Goal: Transaction & Acquisition: Book appointment/travel/reservation

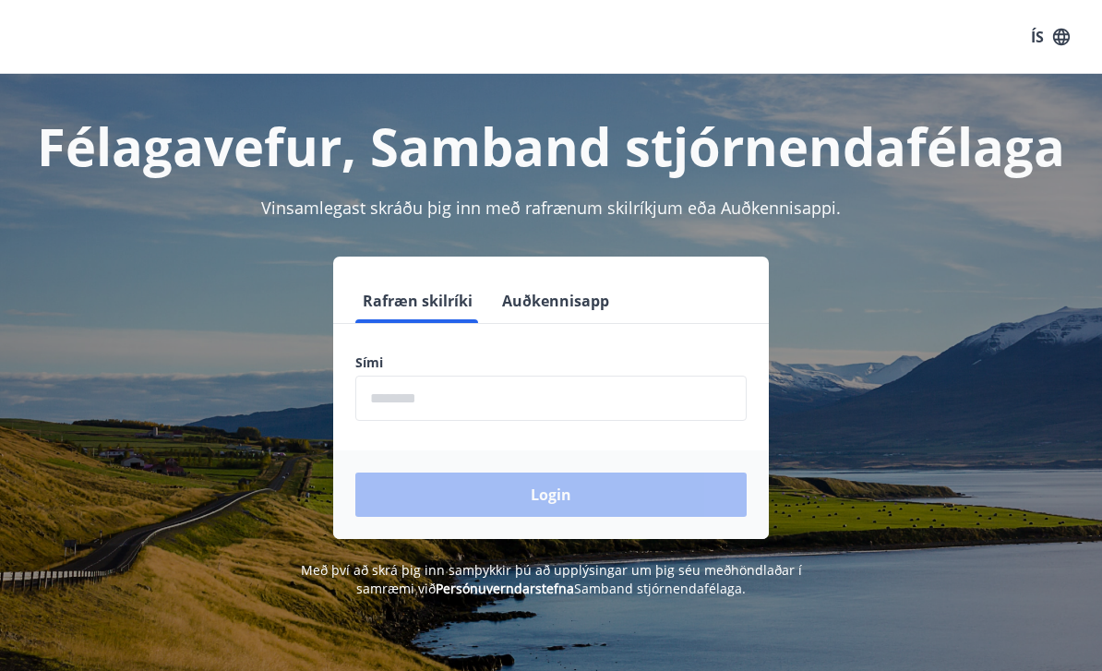
click at [500, 378] on input "phone" at bounding box center [550, 398] width 391 height 45
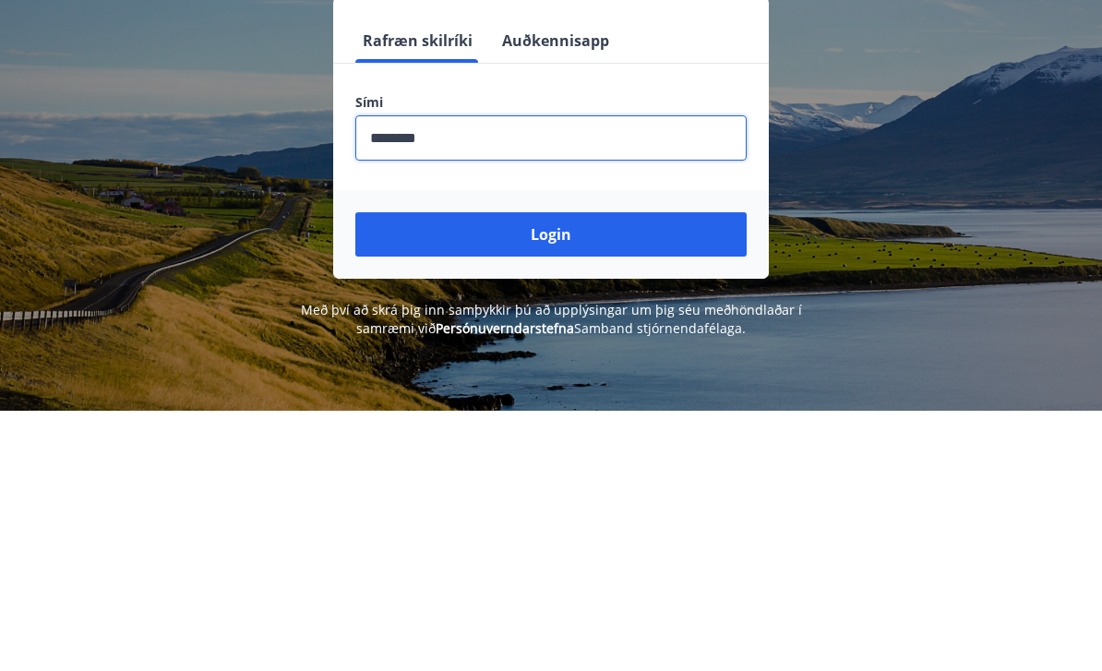
type input "********"
click at [622, 473] on button "Login" at bounding box center [550, 495] width 391 height 44
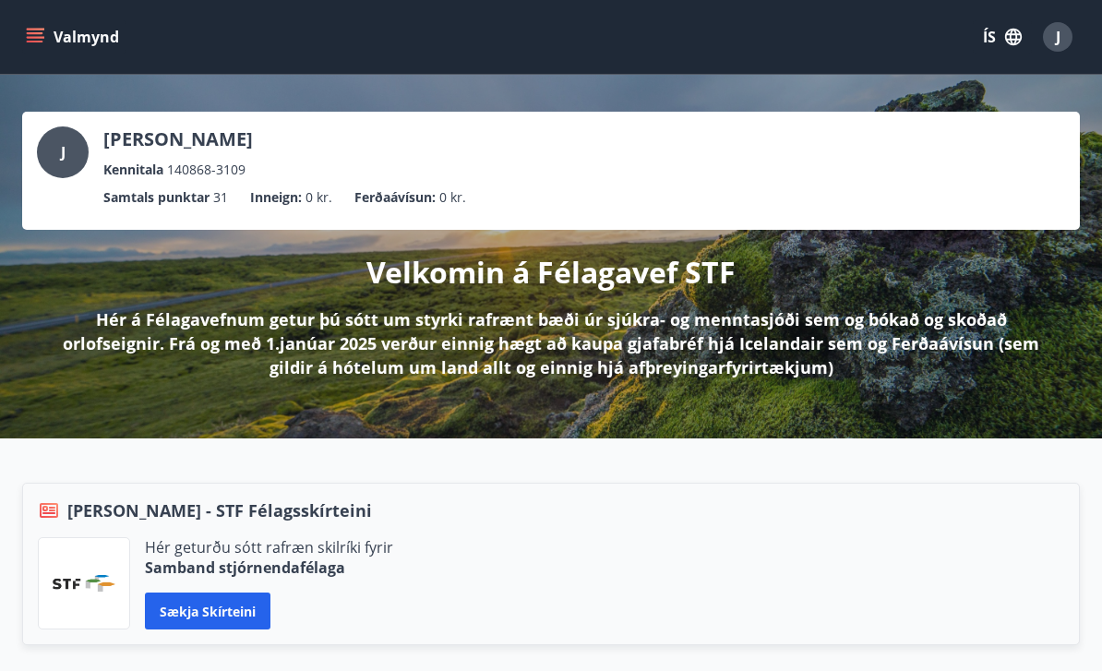
click at [42, 31] on icon "menu" at bounding box center [35, 37] width 18 height 18
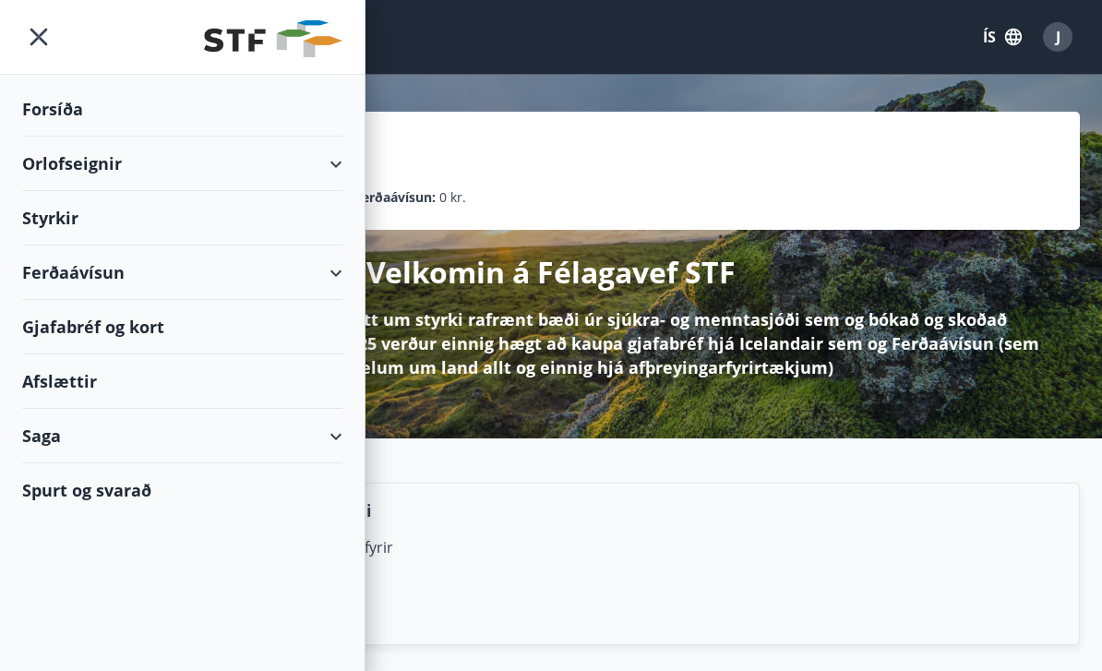
click at [312, 159] on div "Orlofseignir" at bounding box center [182, 164] width 320 height 54
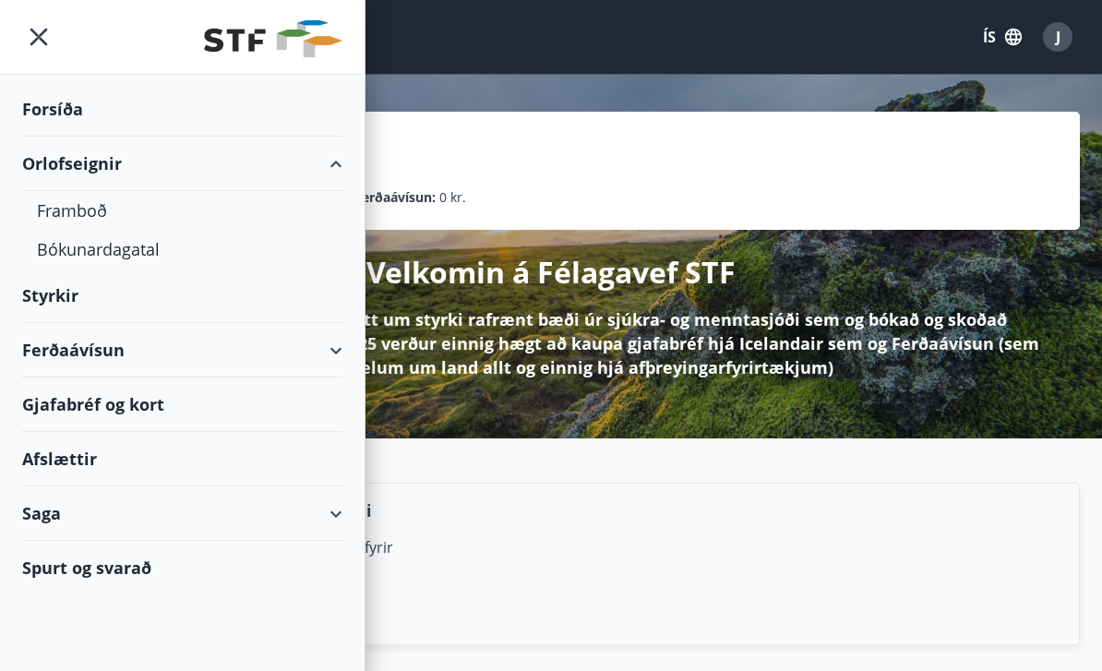
click at [97, 210] on div "Framboð" at bounding box center [182, 210] width 291 height 39
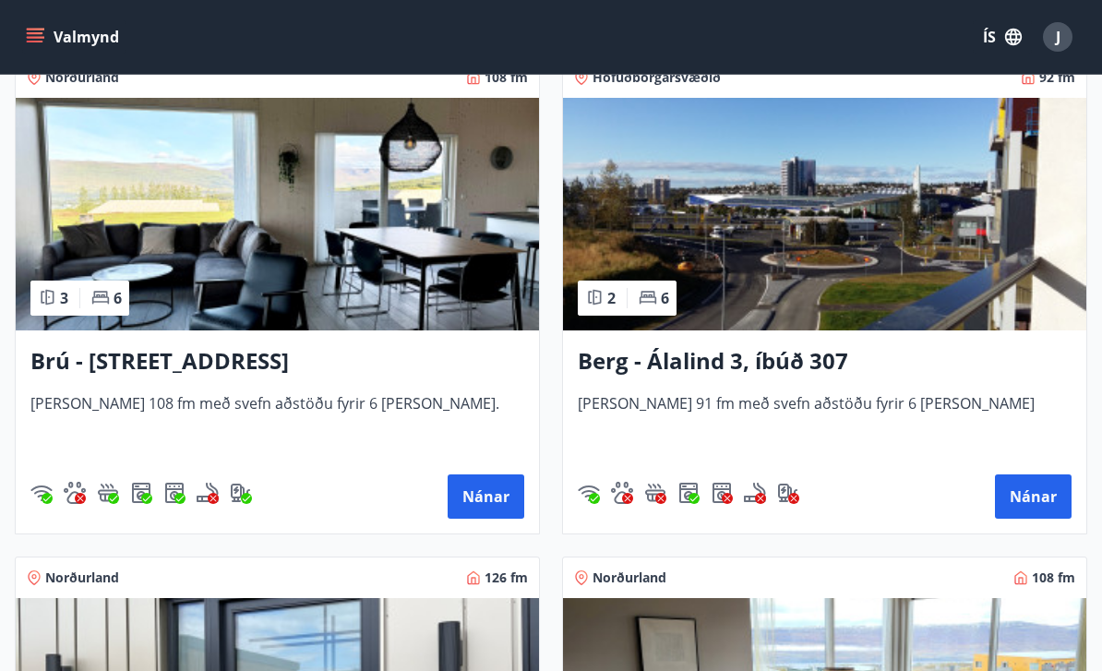
scroll to position [894, 0]
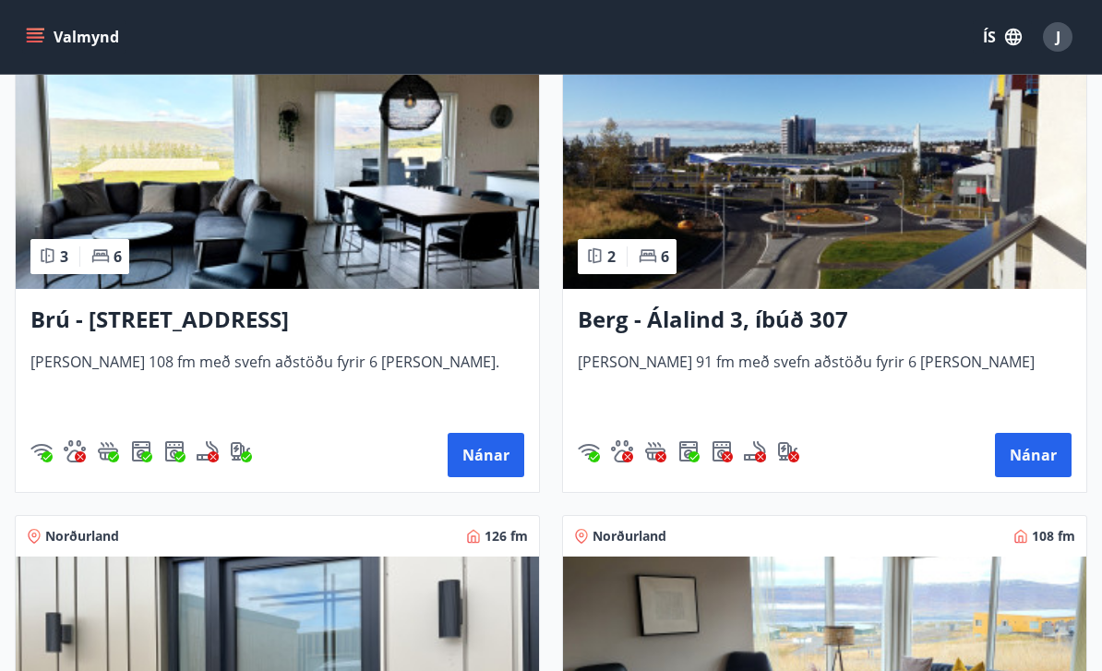
click at [1049, 441] on button "Nánar" at bounding box center [1033, 455] width 77 height 44
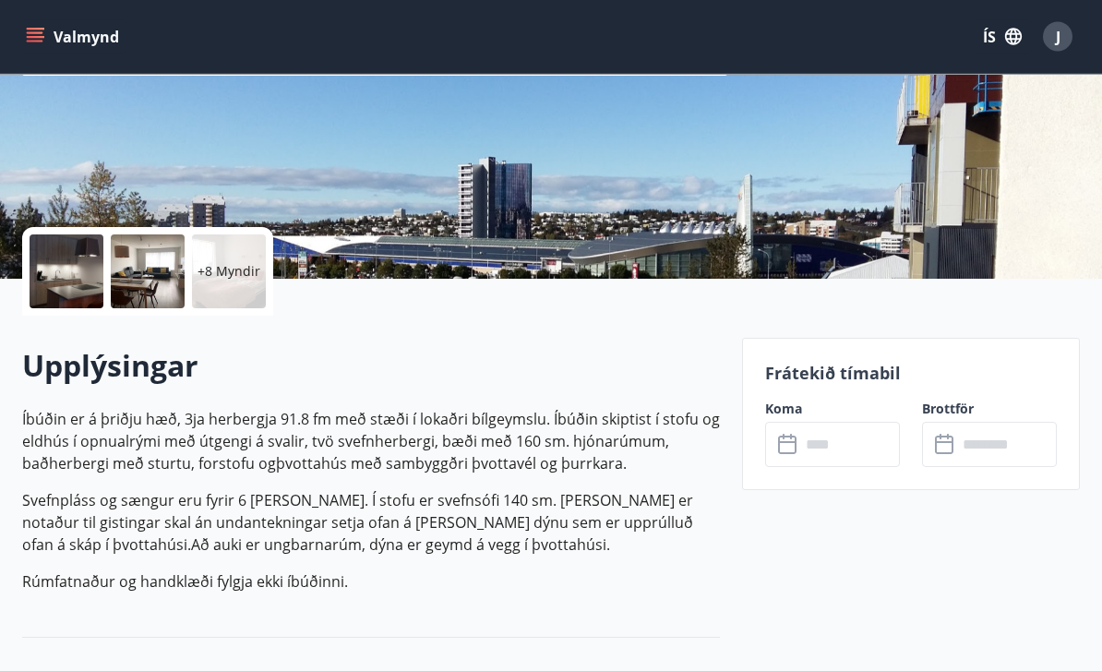
scroll to position [323, 0]
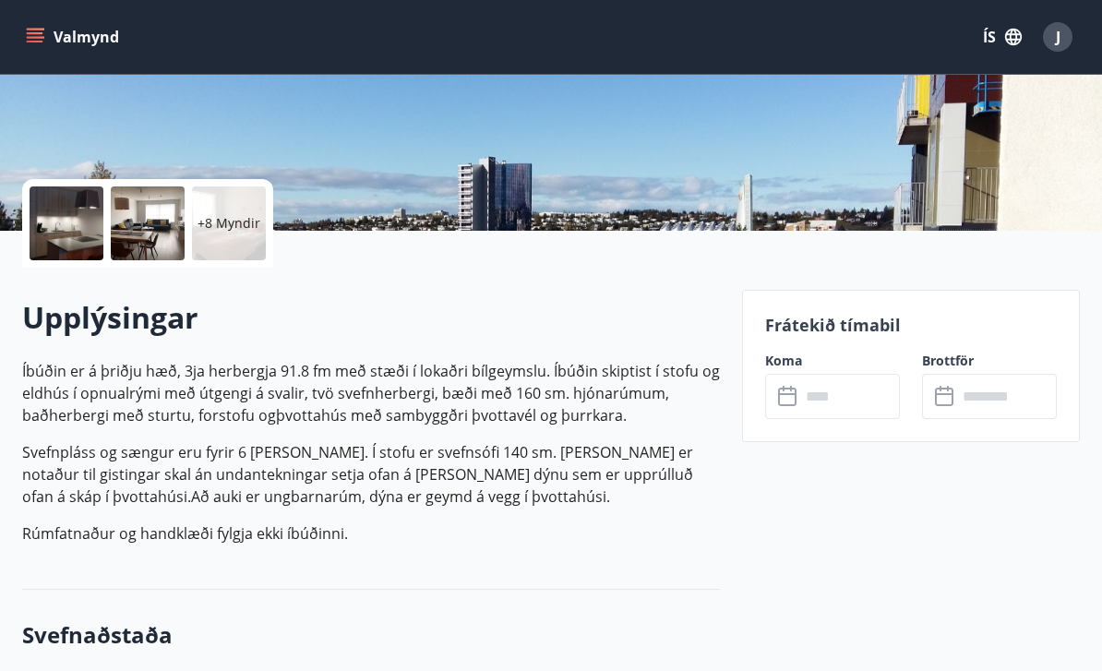
click at [862, 393] on input "text" at bounding box center [850, 396] width 100 height 45
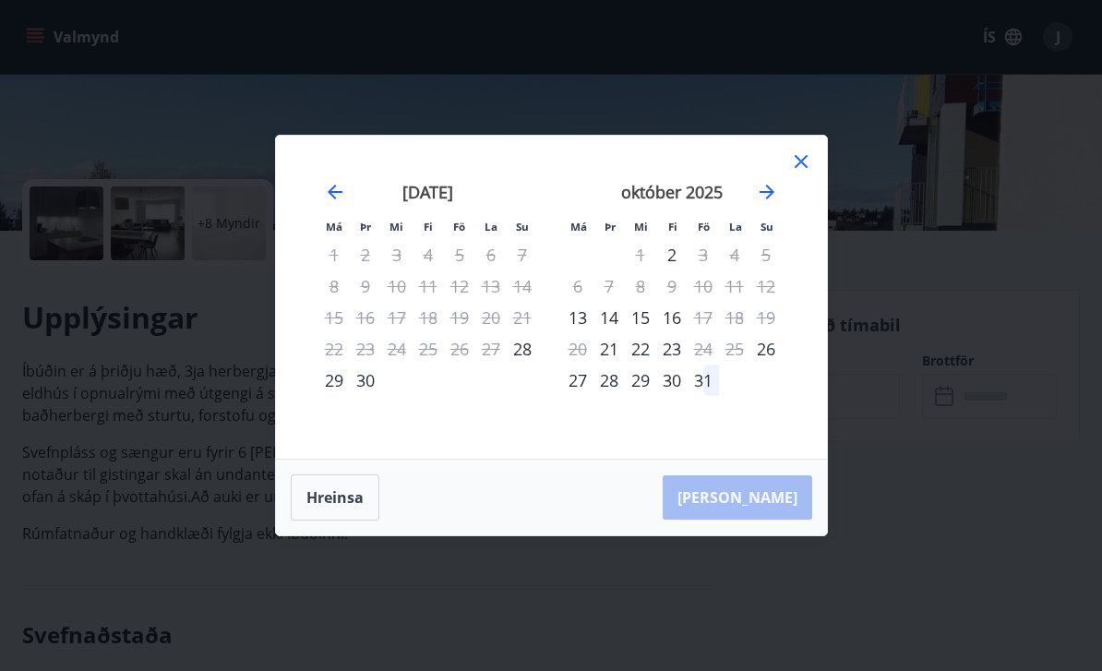
click at [800, 173] on icon at bounding box center [801, 161] width 22 height 22
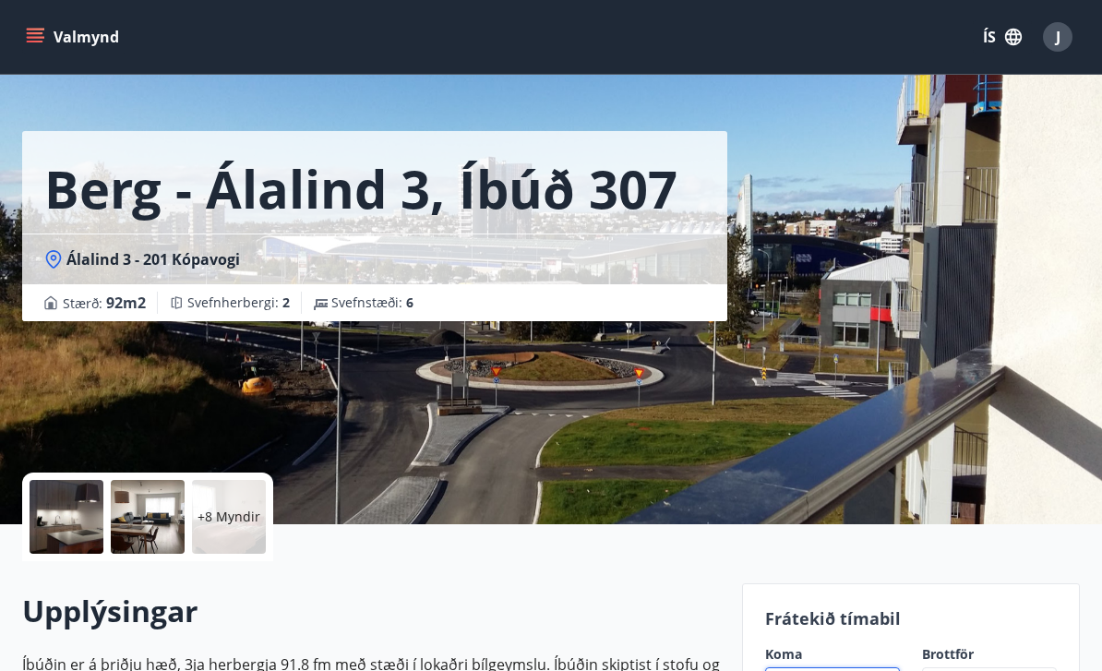
scroll to position [0, 0]
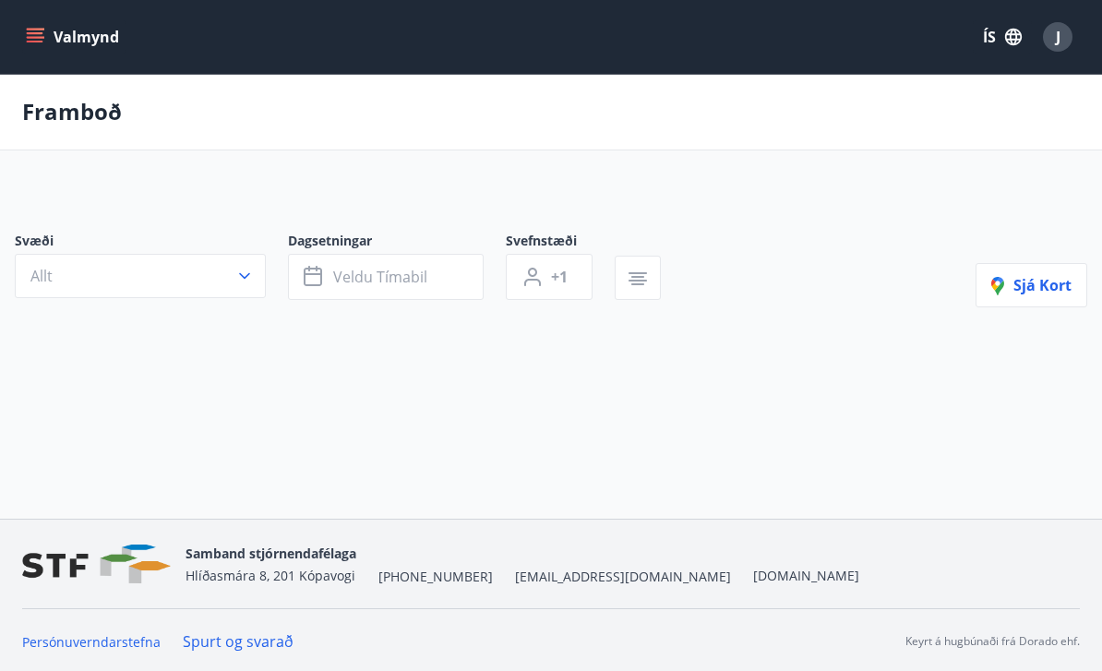
scroll to position [59, 0]
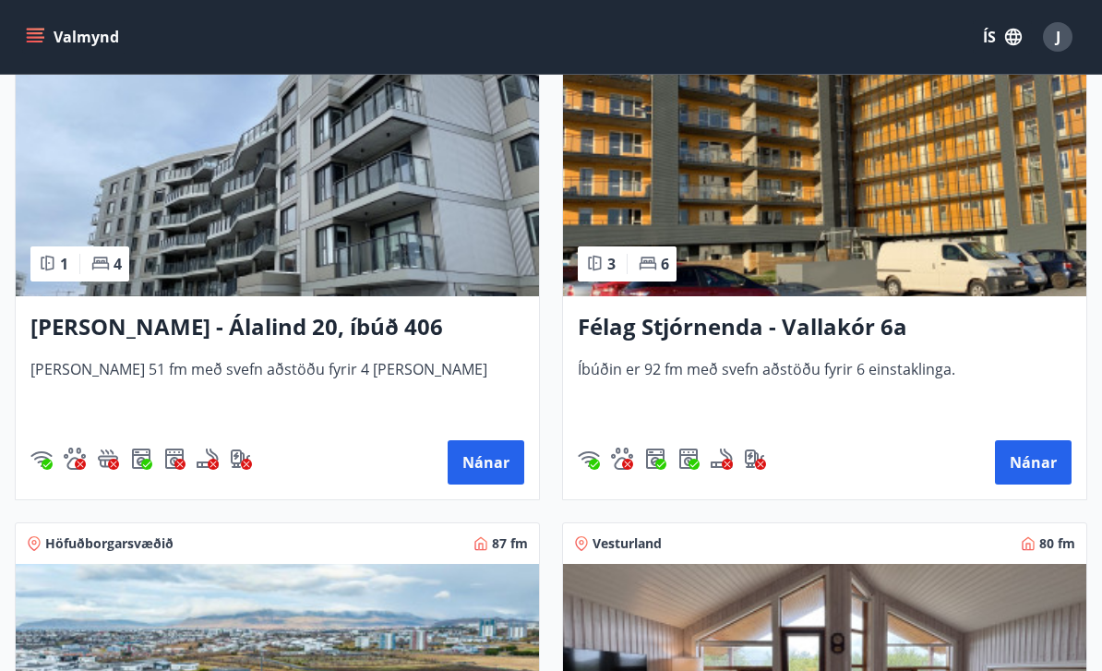
click at [490, 458] on button "Nánar" at bounding box center [486, 462] width 77 height 44
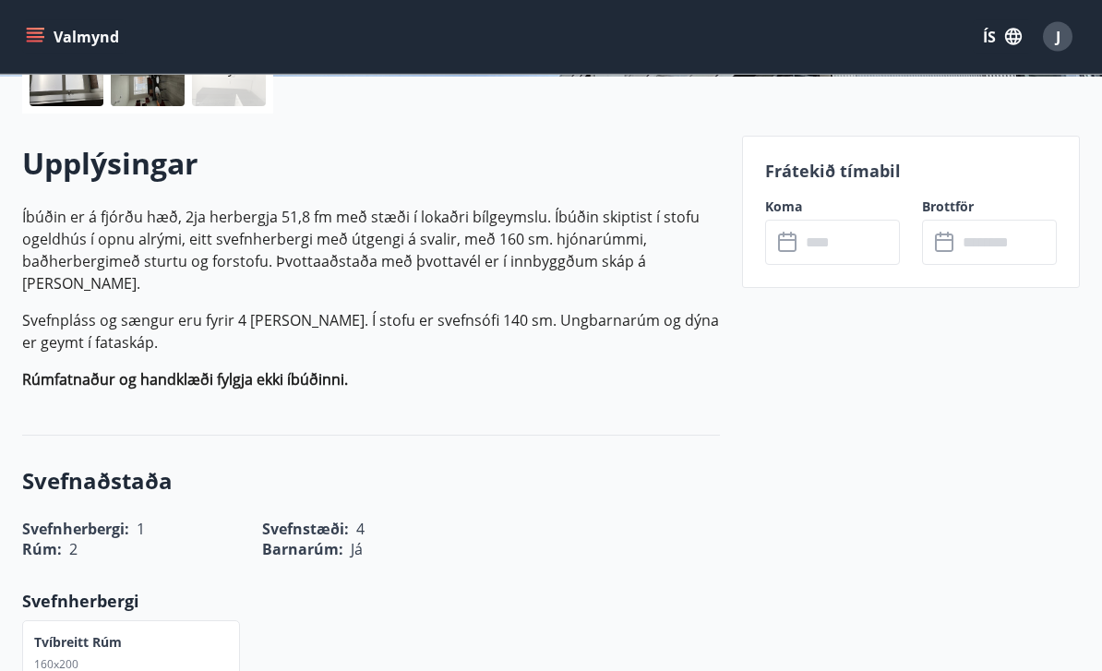
scroll to position [478, 0]
click at [867, 234] on input "text" at bounding box center [850, 241] width 100 height 45
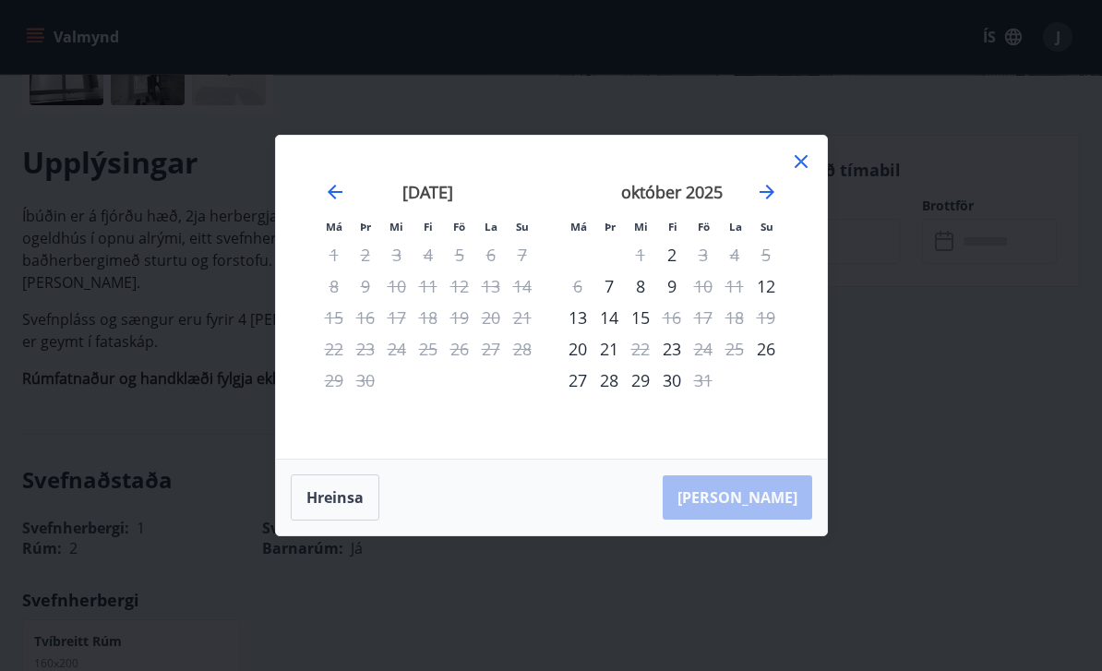
click at [805, 173] on icon at bounding box center [801, 161] width 22 height 22
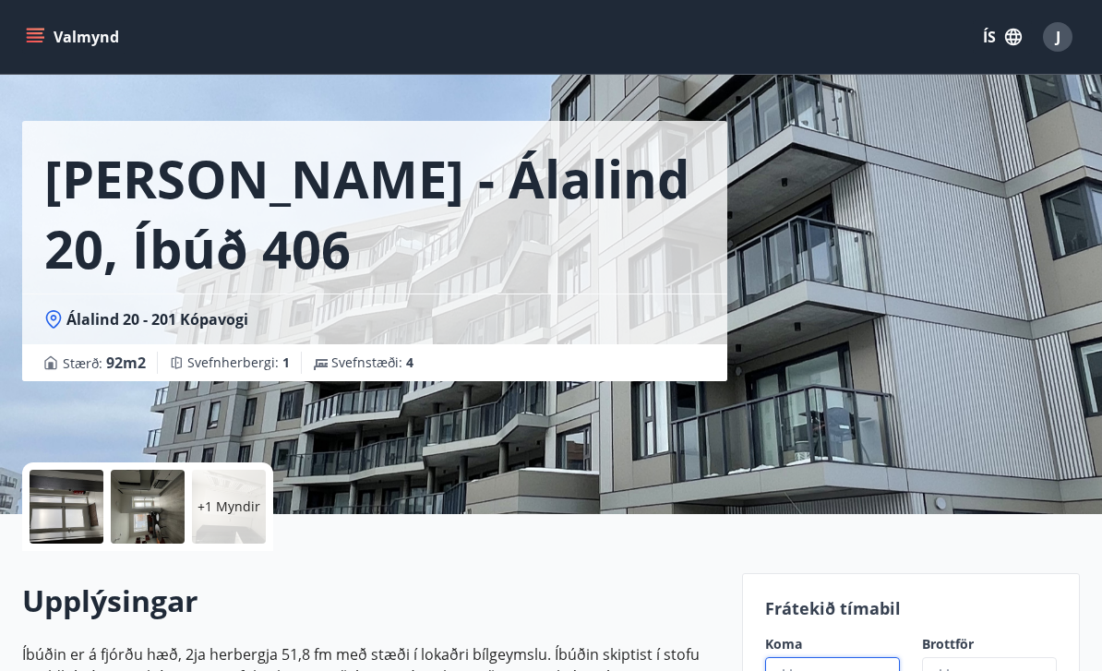
scroll to position [0, 0]
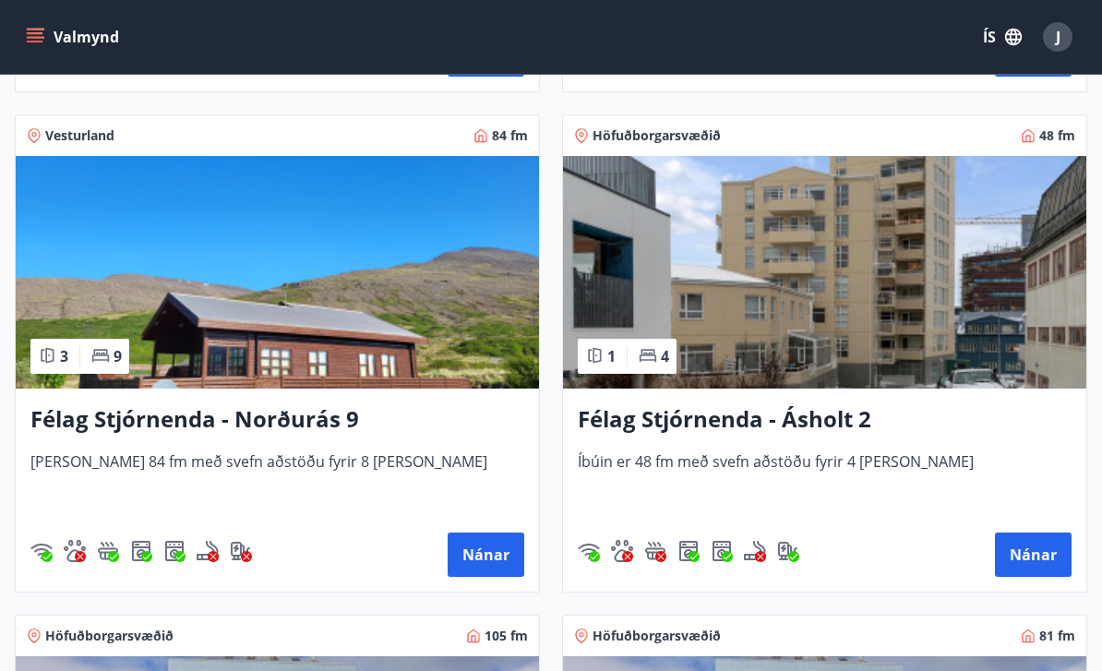
scroll to position [2403, 0]
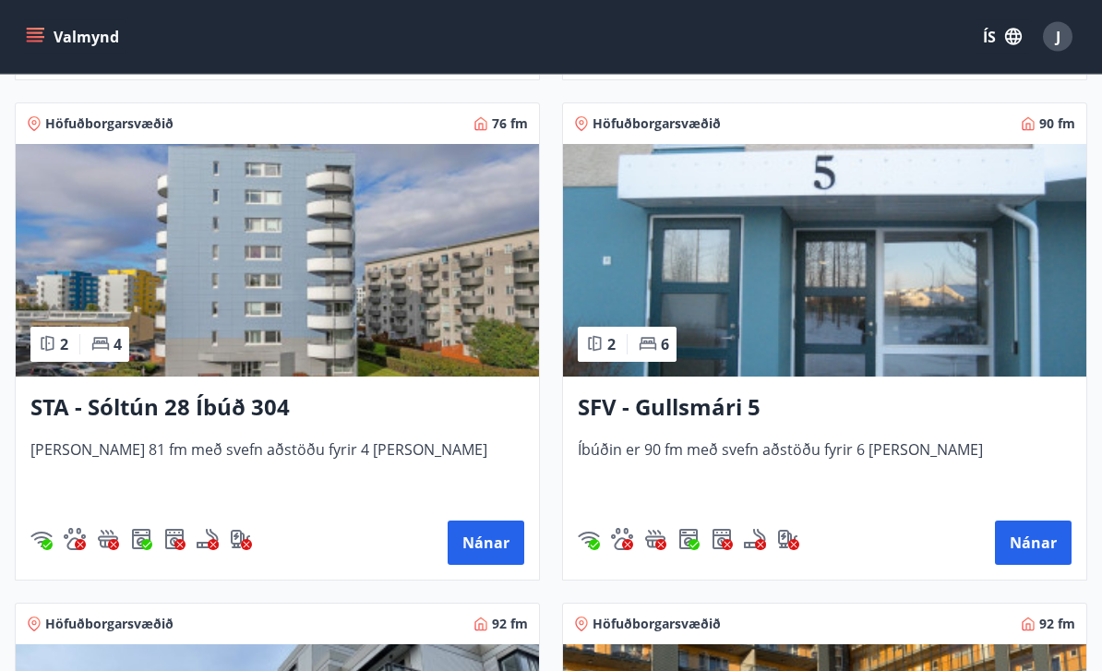
click at [1037, 547] on button "Nánar" at bounding box center [1033, 543] width 77 height 44
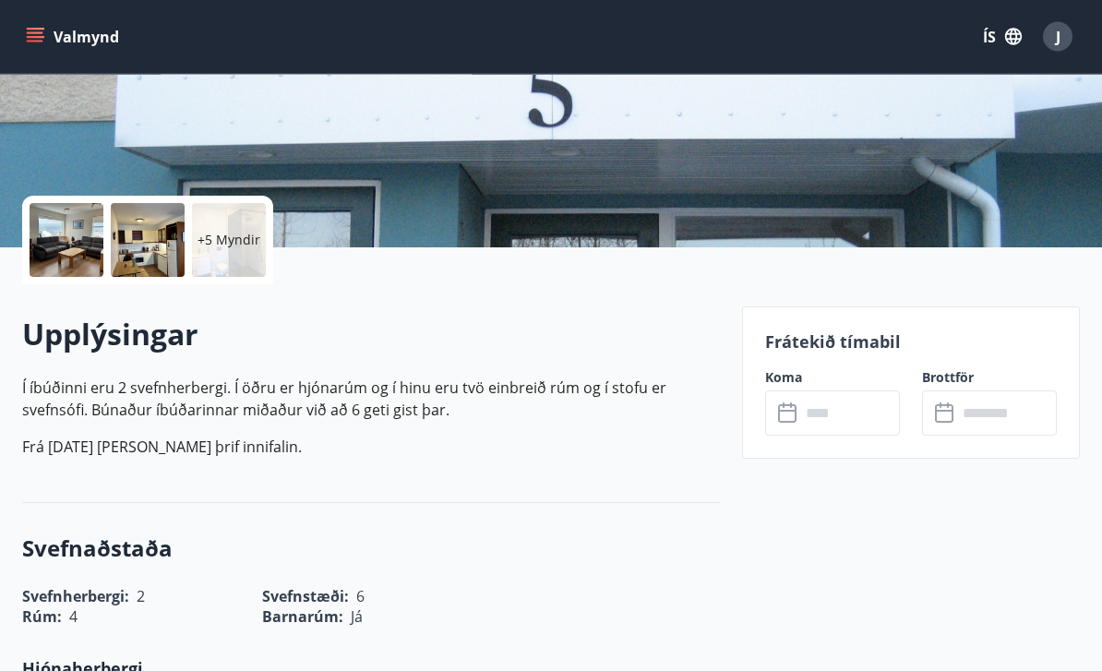
scroll to position [306, 0]
click at [848, 423] on input "text" at bounding box center [850, 412] width 100 height 45
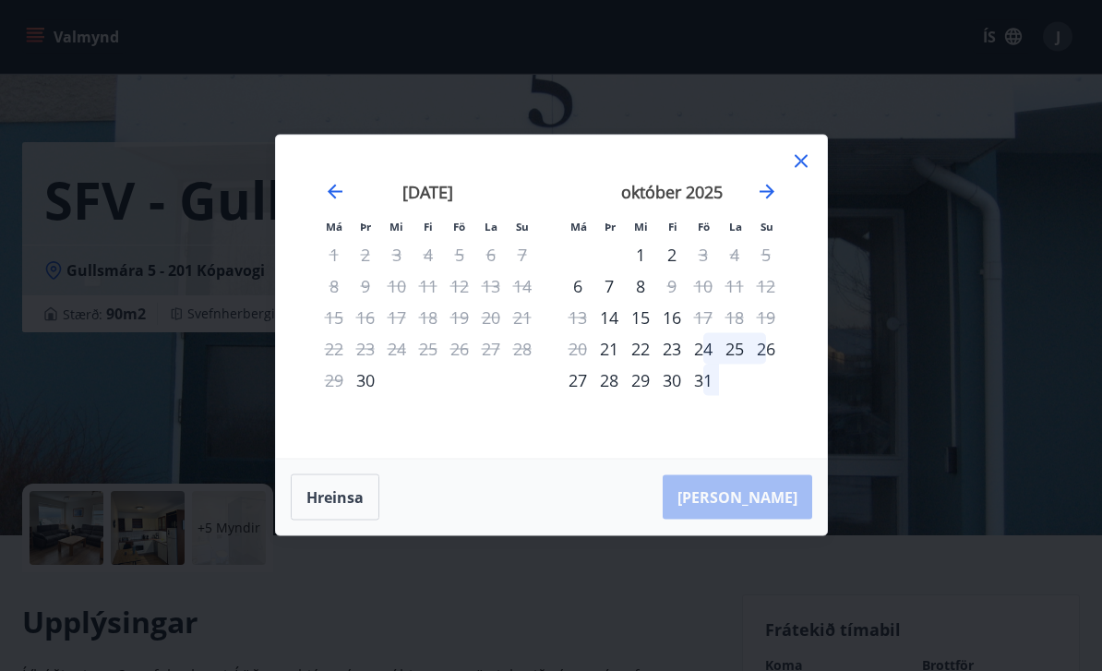
scroll to position [0, 0]
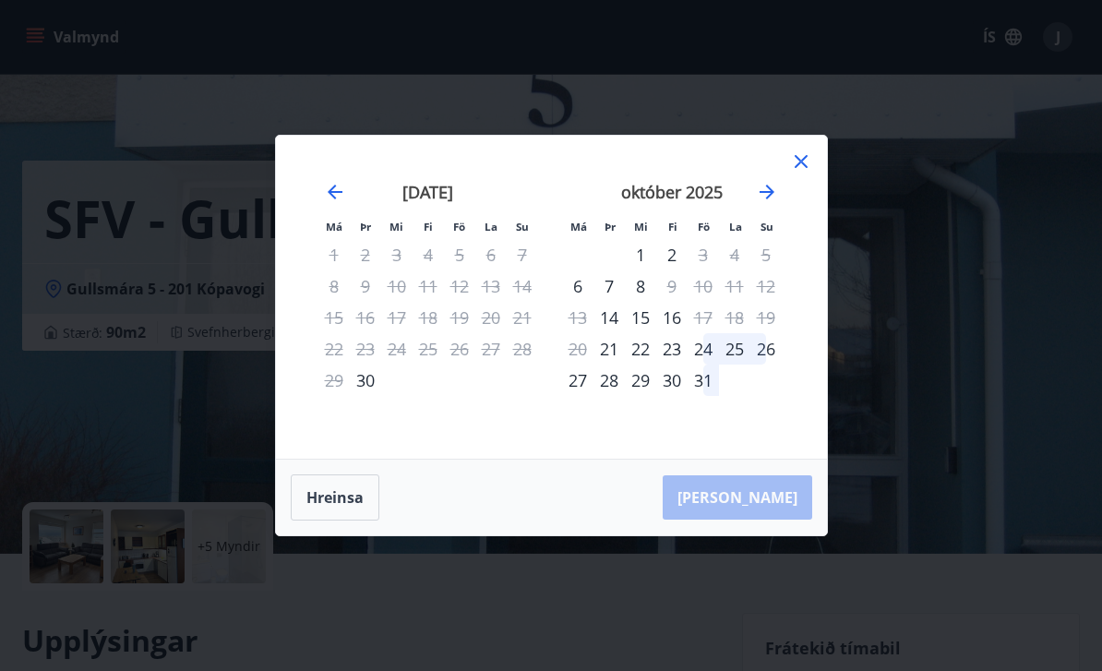
click at [802, 183] on div "[DATE] 1 2 3 4 5 6 7 8 9 10 11 12 13 14 15 16 17 18 19 20 21 22 23 24 25 26 27 …" at bounding box center [795, 309] width 978 height 303
click at [803, 166] on icon at bounding box center [801, 161] width 22 height 22
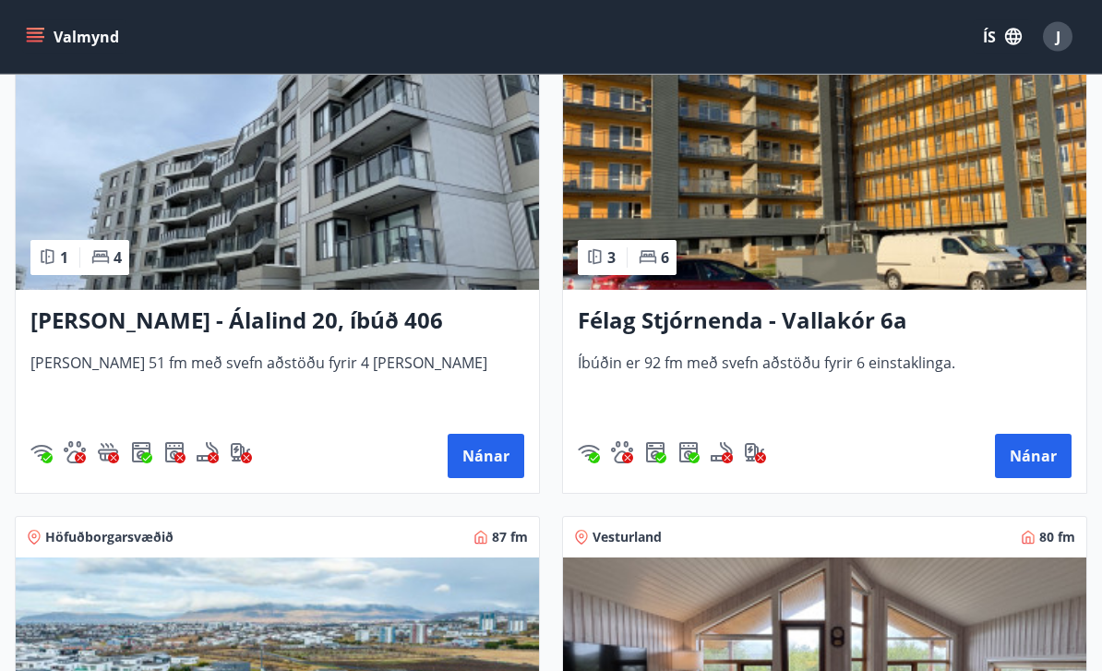
scroll to position [3895, 0]
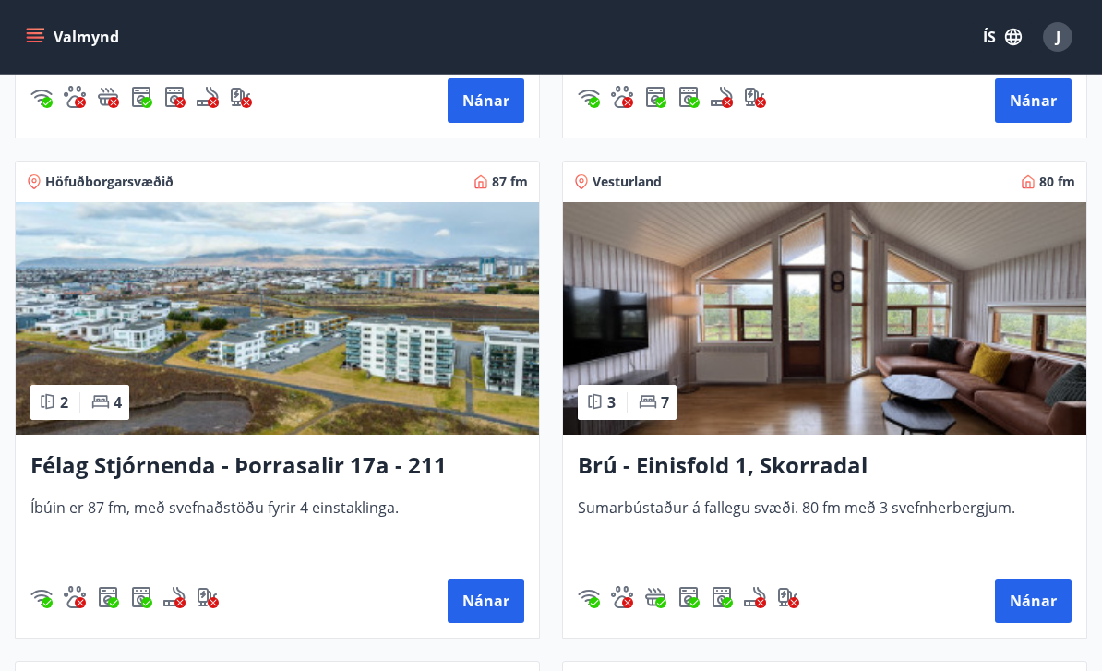
click at [484, 602] on button "Nánar" at bounding box center [486, 601] width 77 height 44
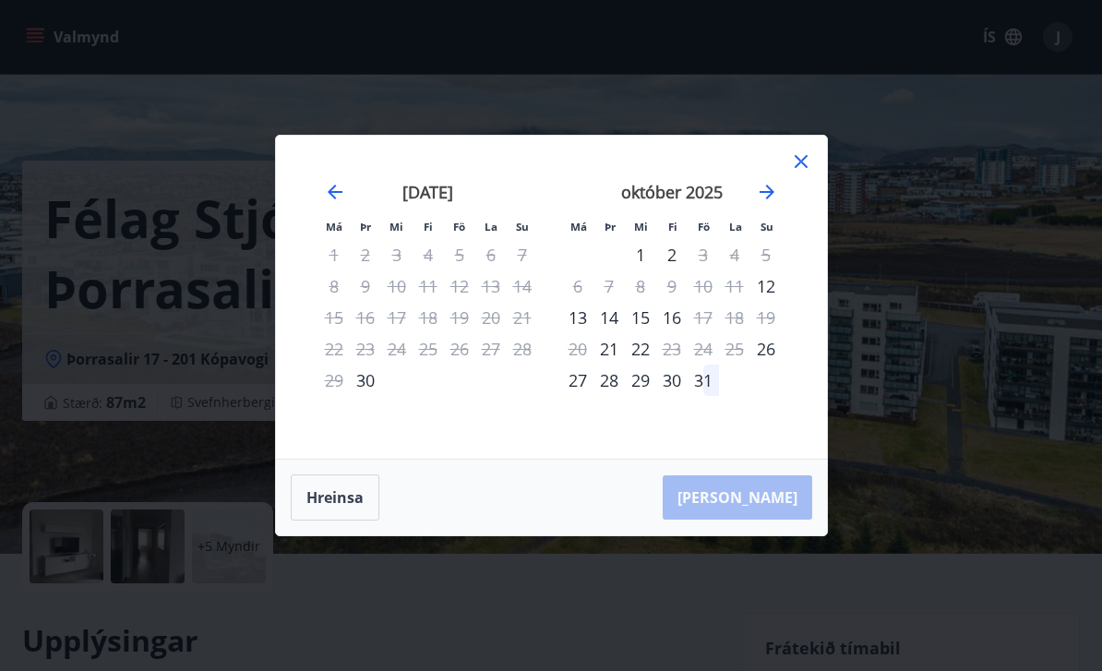
click at [797, 173] on icon at bounding box center [801, 161] width 22 height 22
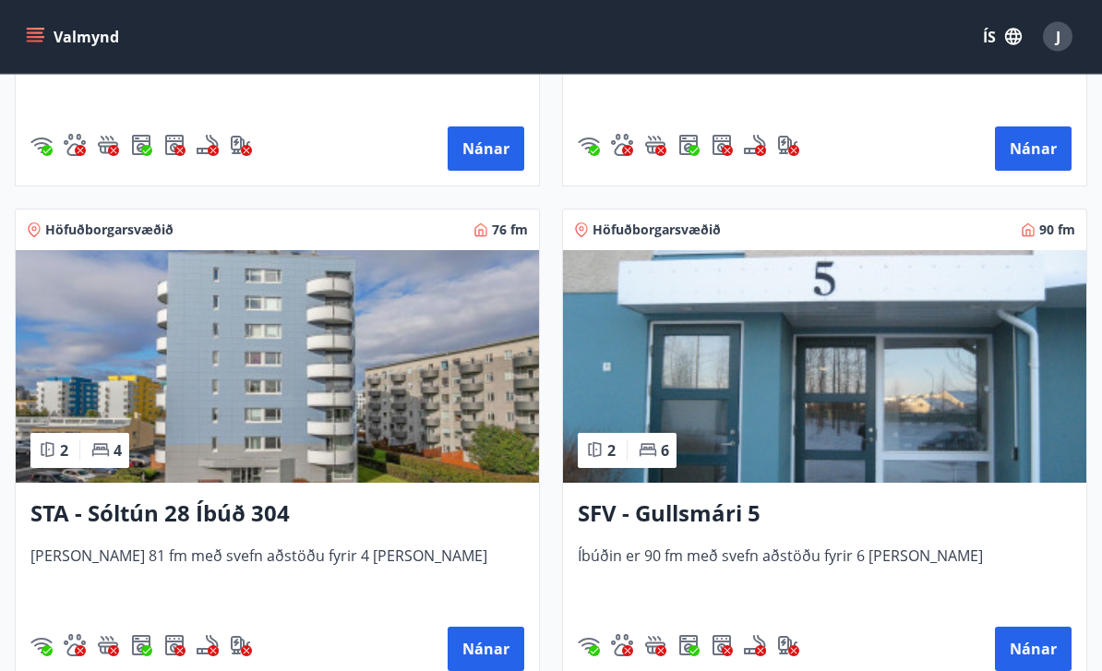
scroll to position [3246, 0]
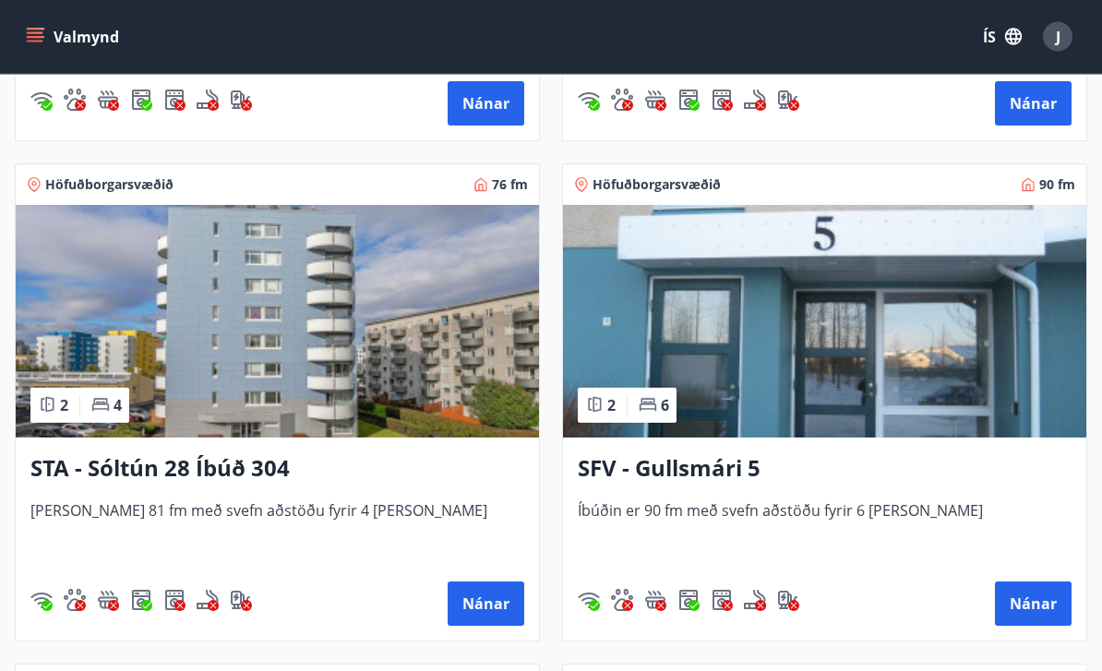
click at [1030, 607] on button "Nánar" at bounding box center [1033, 604] width 77 height 44
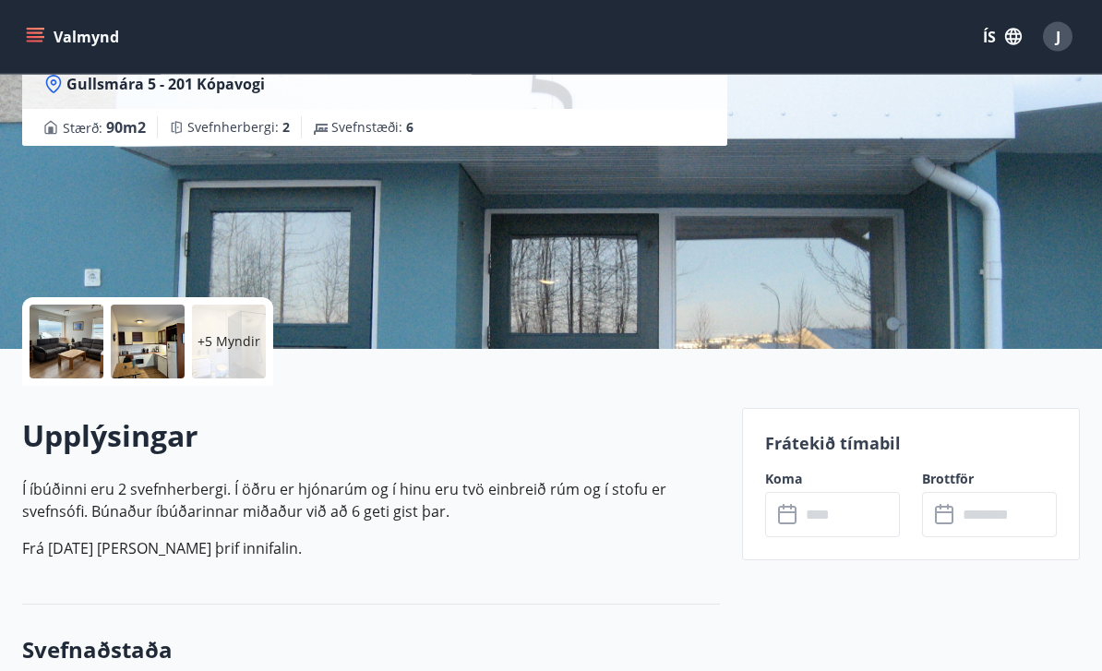
scroll to position [210, 0]
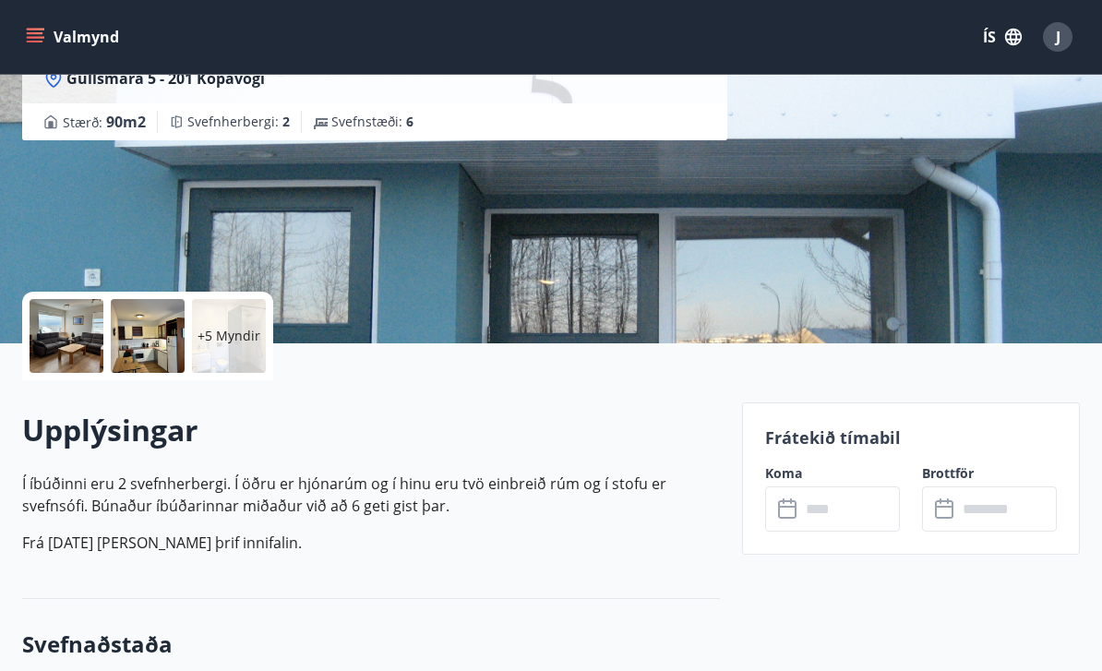
click at [831, 515] on input "text" at bounding box center [850, 508] width 100 height 45
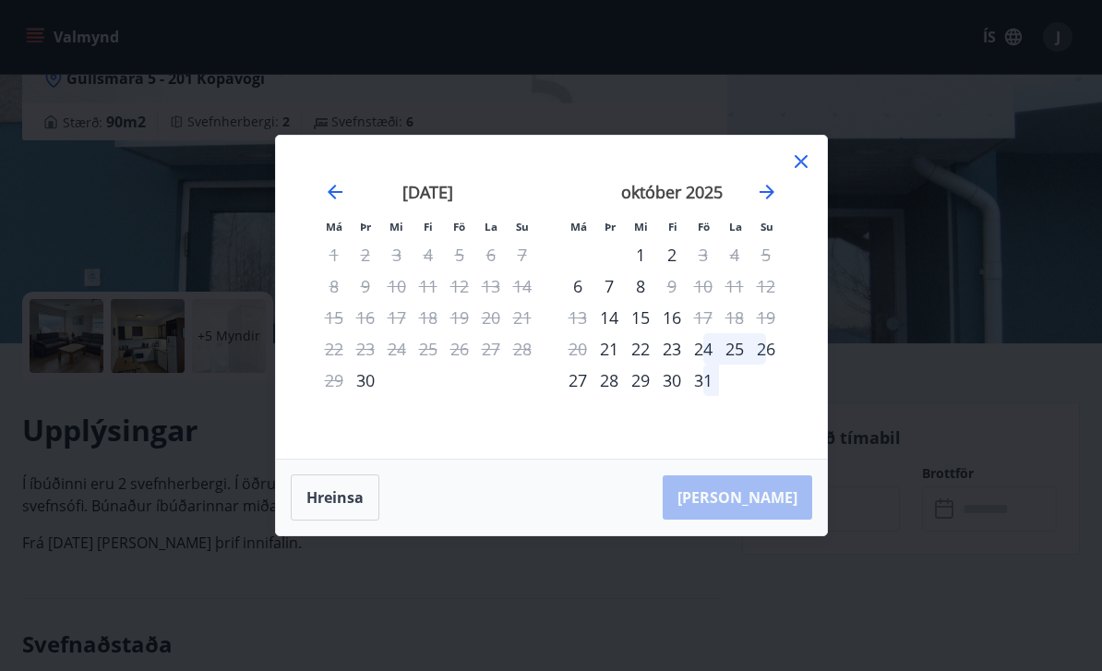
click at [809, 173] on icon at bounding box center [801, 161] width 22 height 22
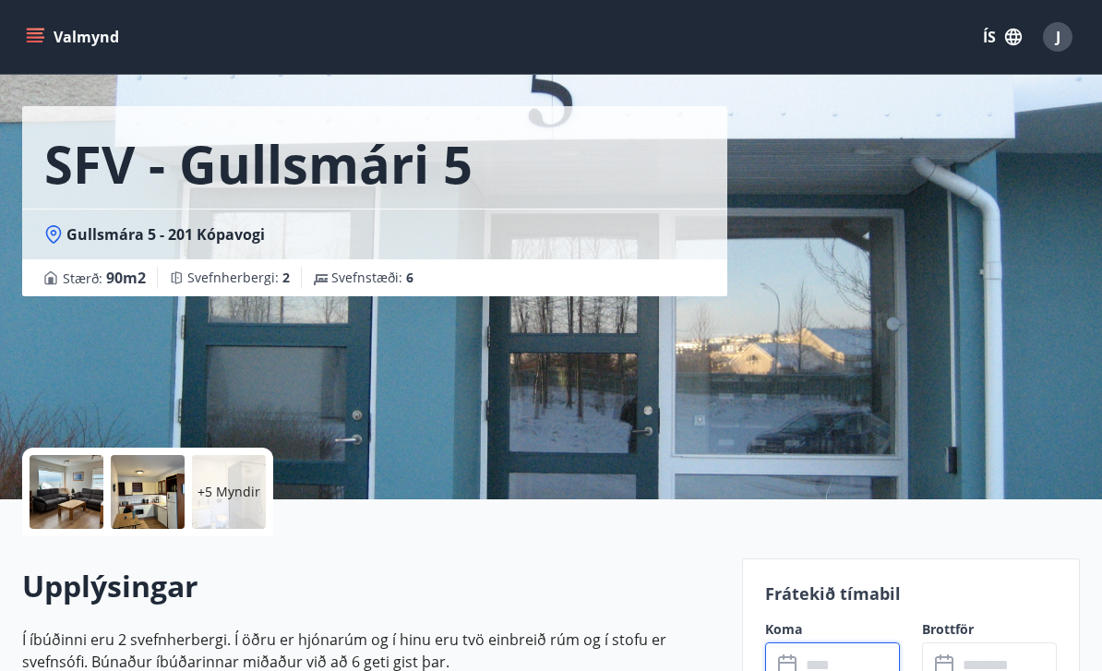
scroll to position [0, 0]
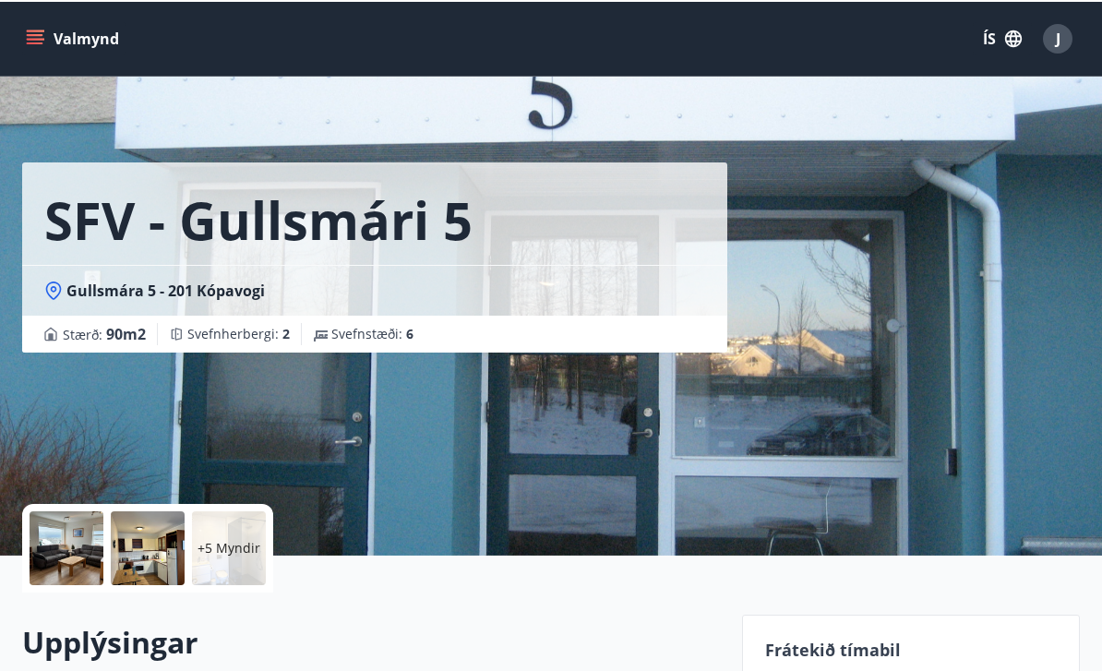
scroll to position [59, 0]
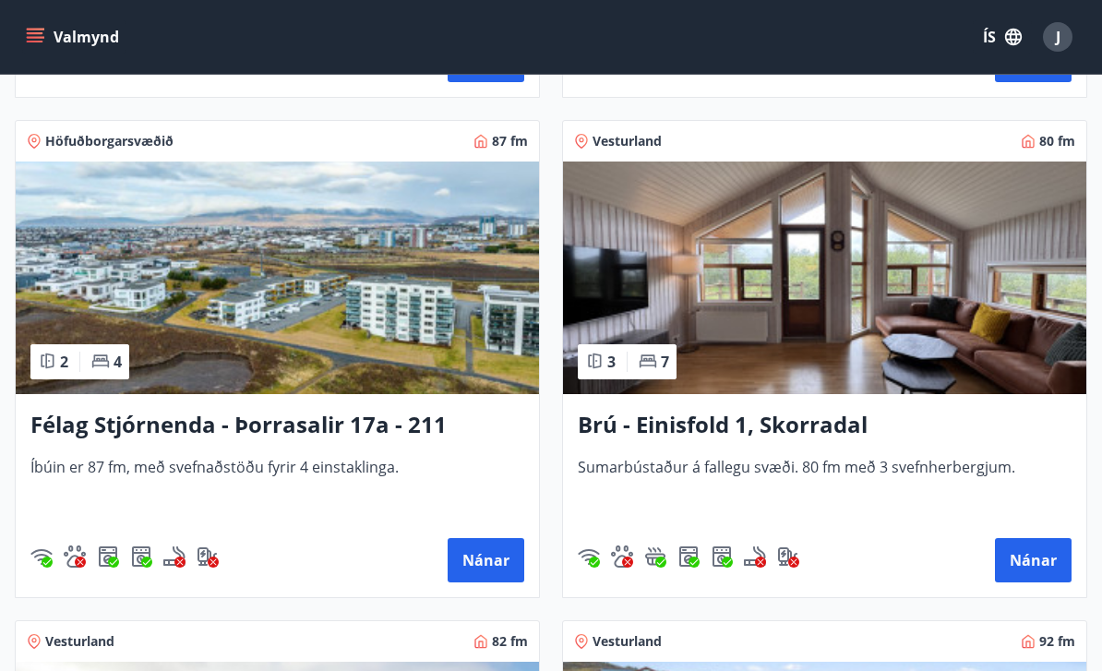
click at [473, 557] on button "Nánar" at bounding box center [486, 560] width 77 height 44
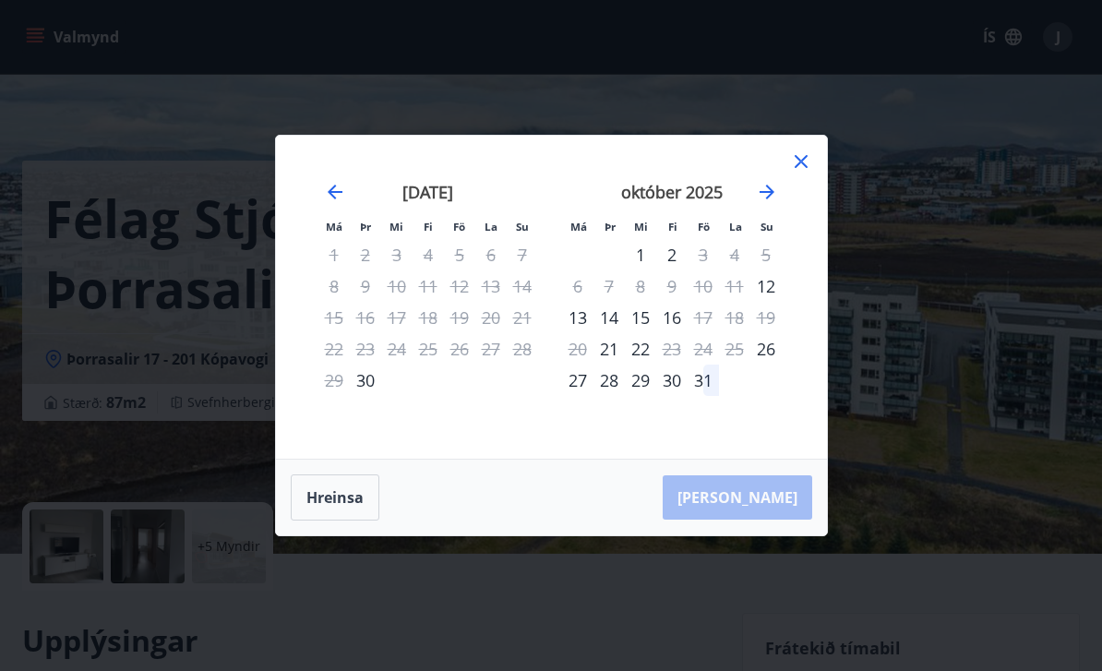
click at [810, 173] on icon at bounding box center [801, 161] width 22 height 22
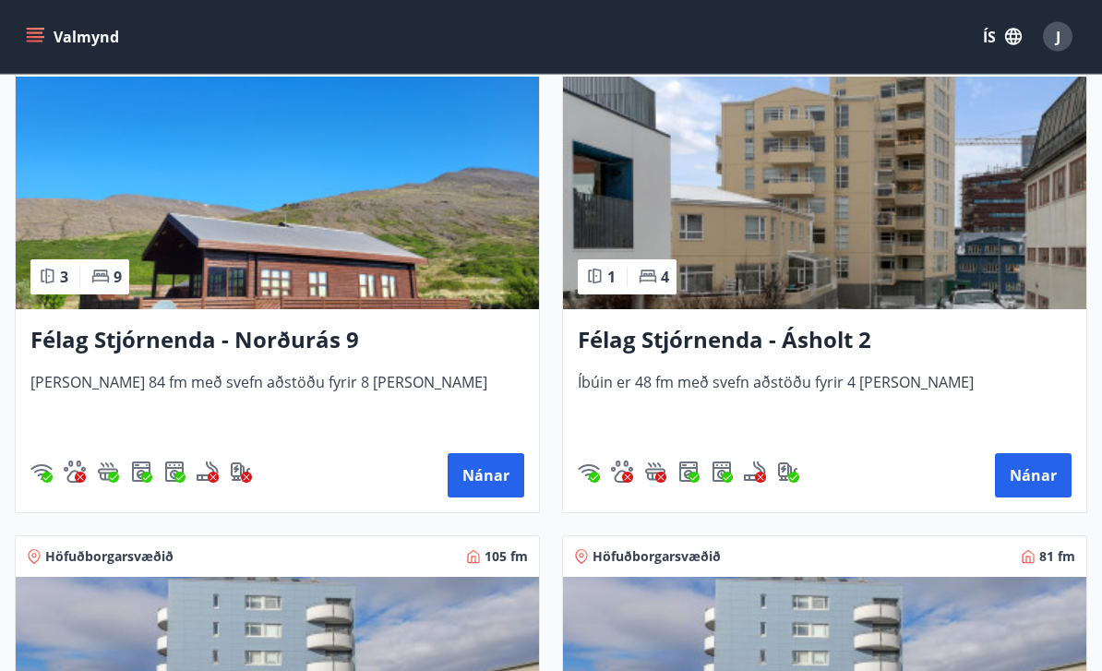
scroll to position [2413, 0]
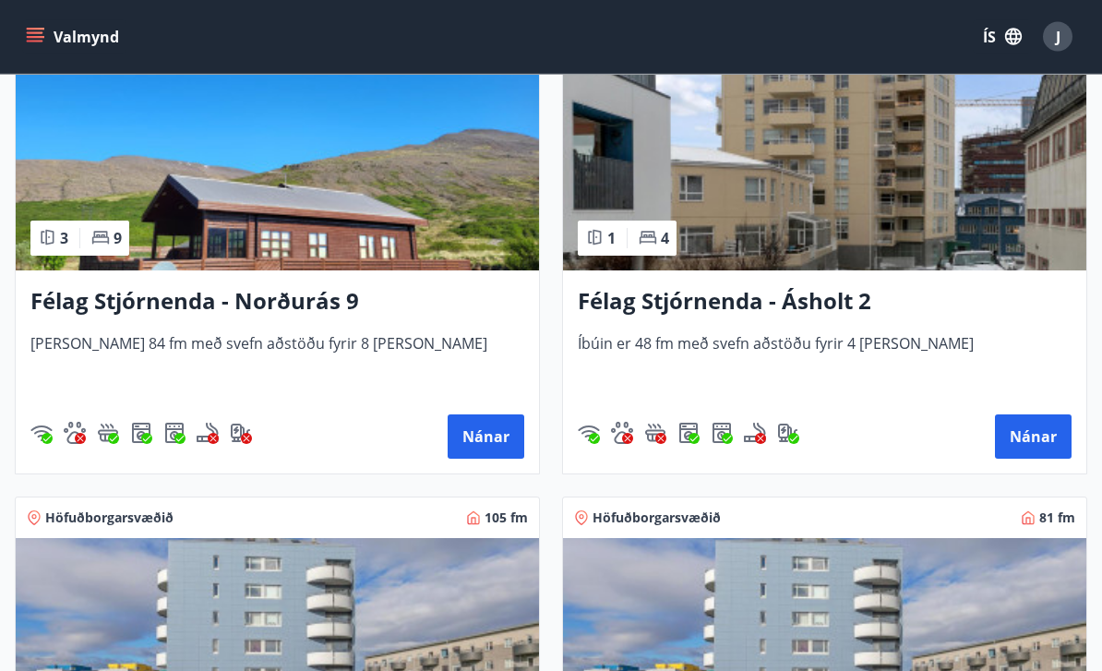
click at [1032, 441] on button "Nánar" at bounding box center [1033, 437] width 77 height 44
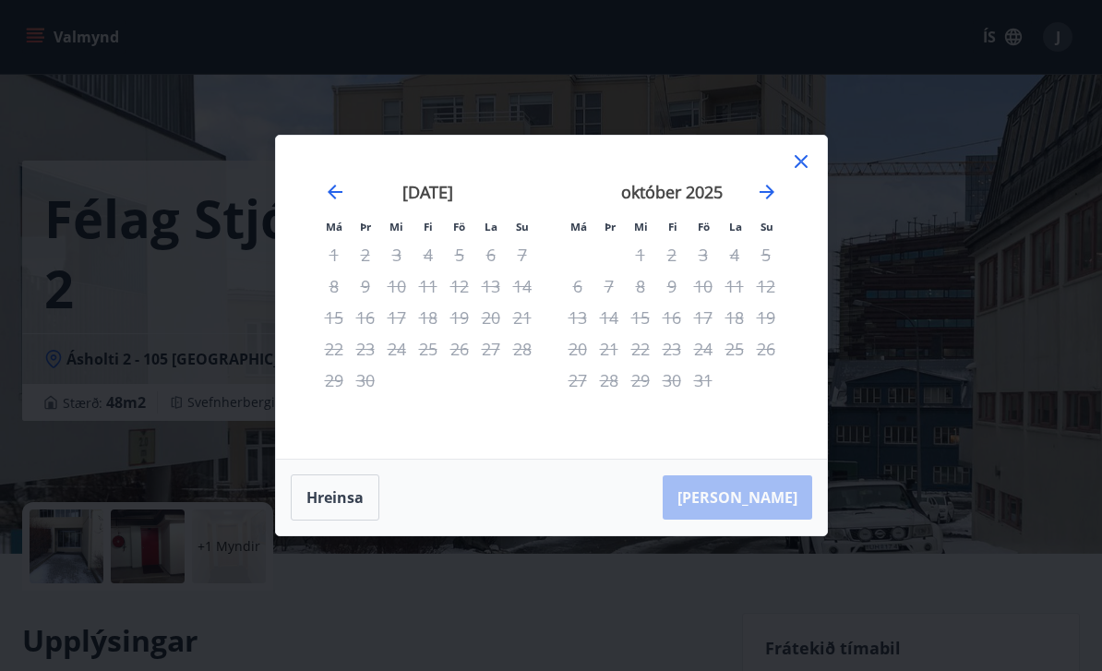
click at [806, 173] on icon at bounding box center [801, 161] width 22 height 22
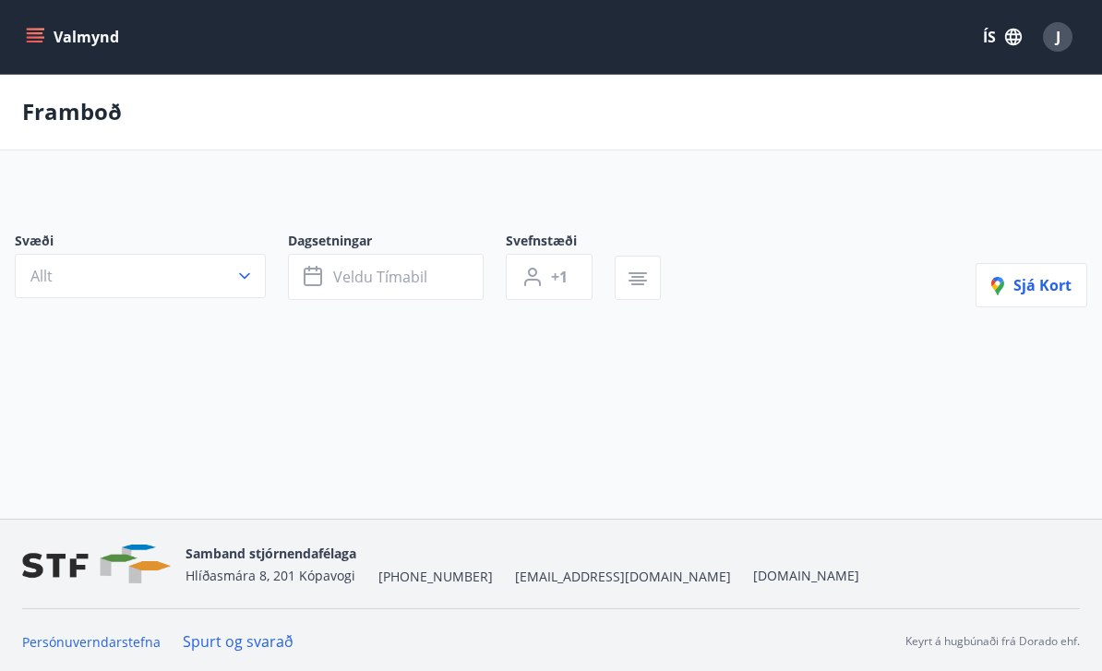
scroll to position [59, 0]
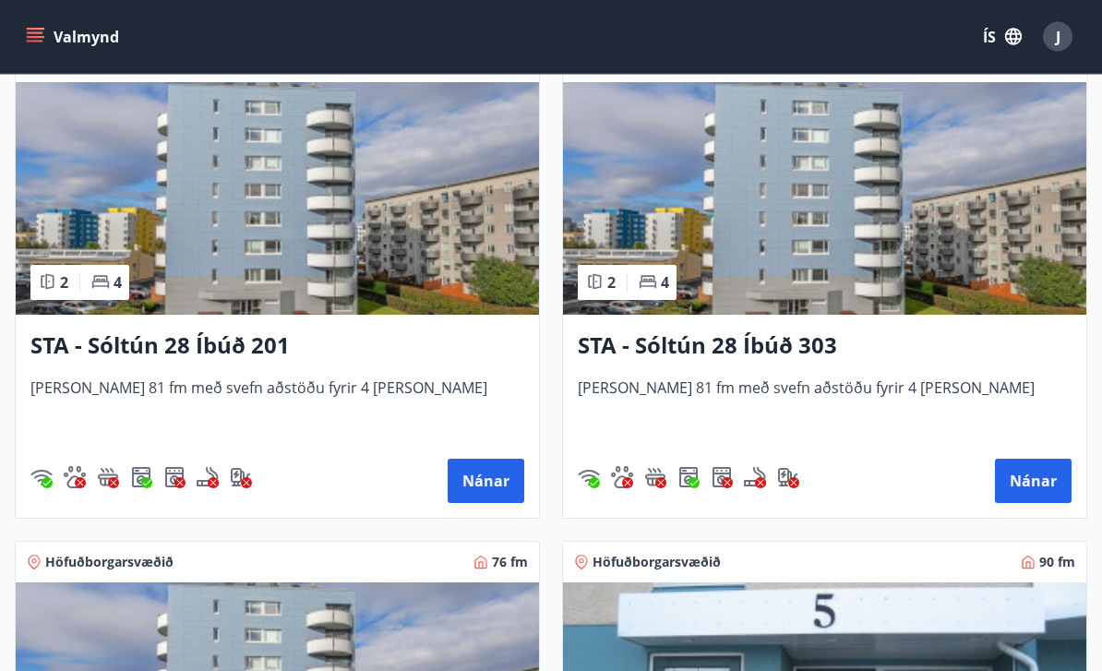
click at [508, 482] on button "Nánar" at bounding box center [486, 482] width 77 height 44
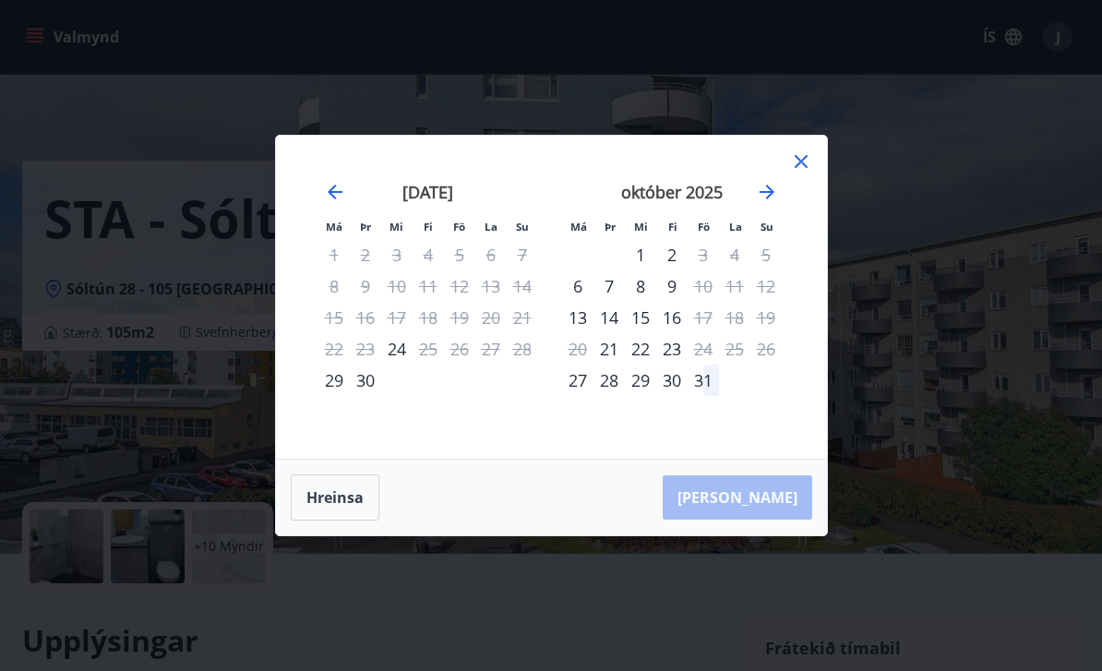
click at [412, 365] on div "24" at bounding box center [396, 348] width 31 height 31
click at [440, 365] on div "25" at bounding box center [428, 348] width 31 height 31
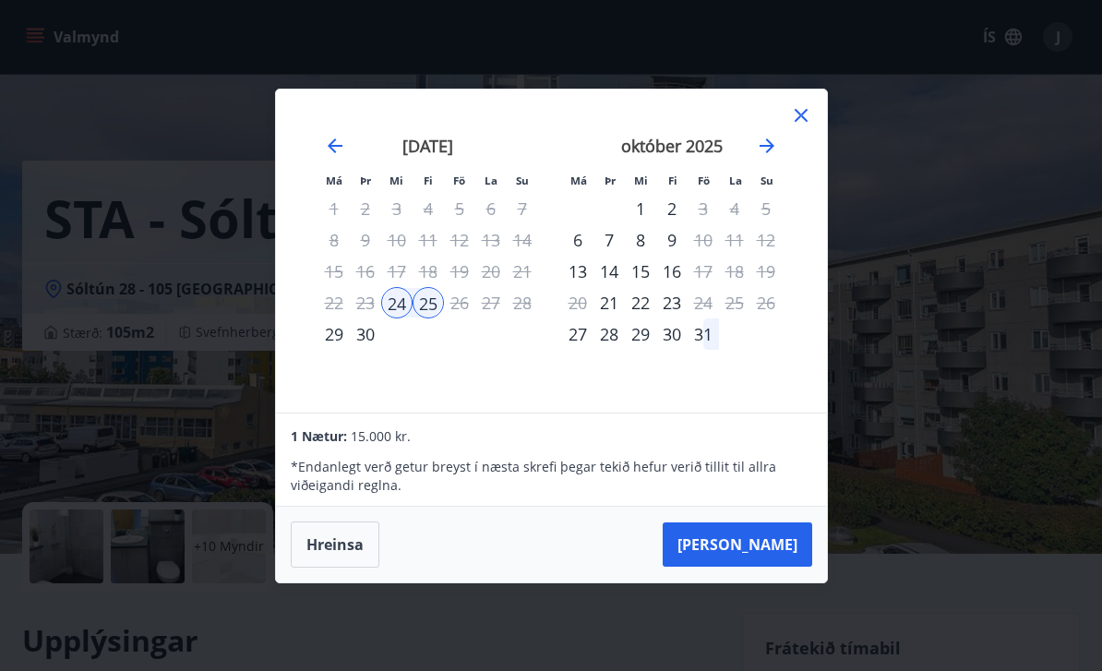
click at [759, 567] on button "[PERSON_NAME]" at bounding box center [738, 544] width 150 height 44
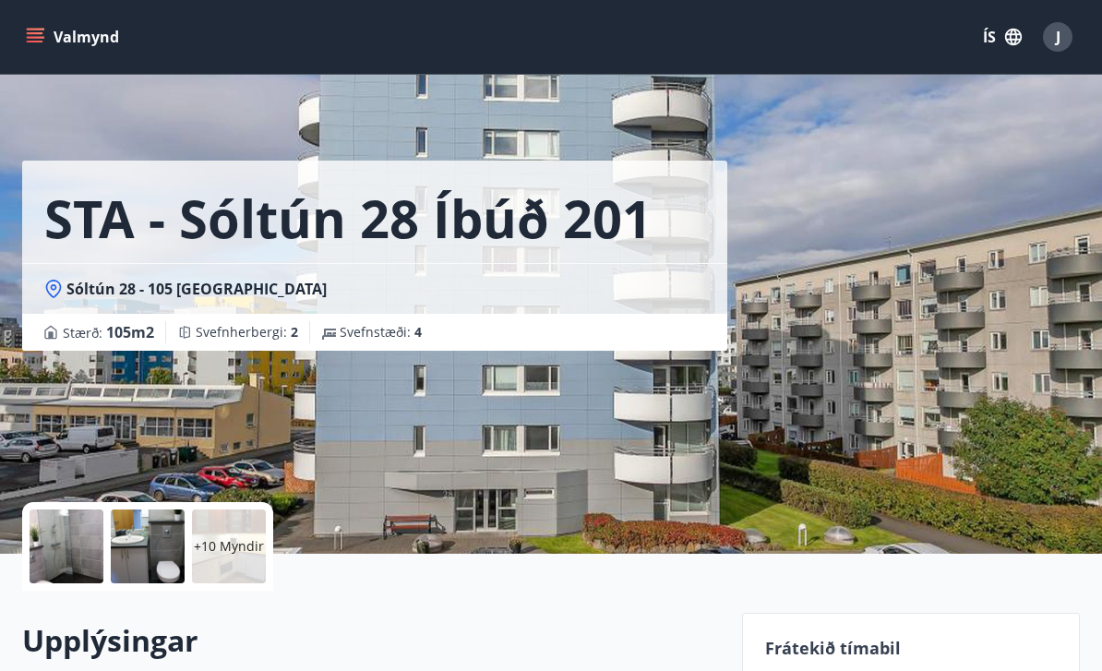
type input "******"
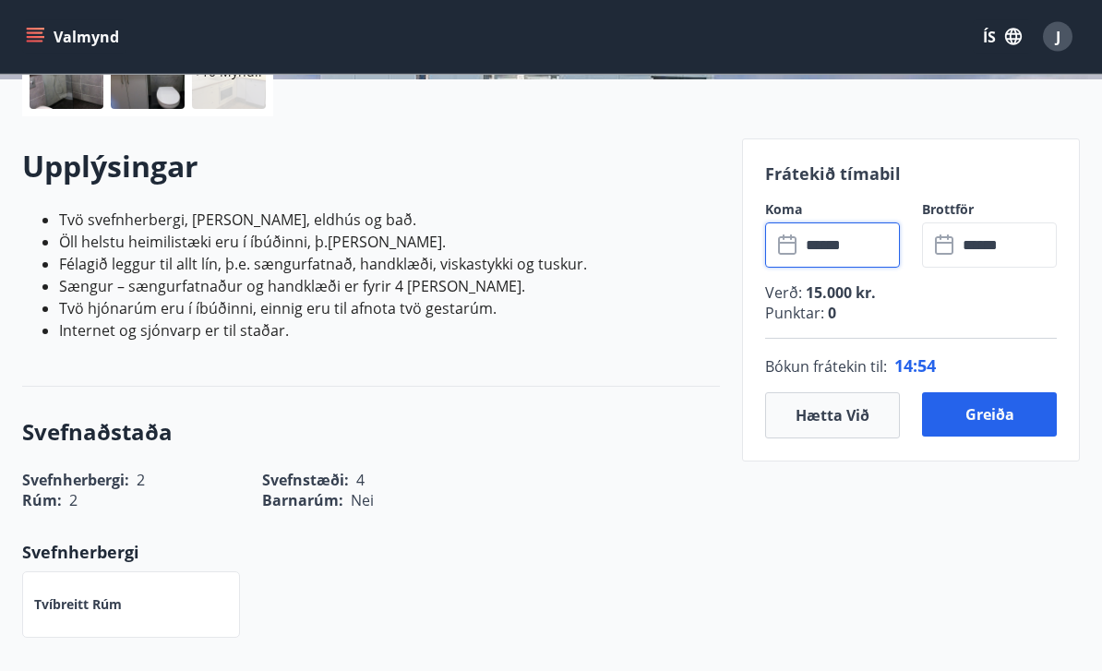
scroll to position [474, 0]
click at [998, 430] on button "Greiða" at bounding box center [989, 414] width 135 height 44
